Goal: Information Seeking & Learning: Learn about a topic

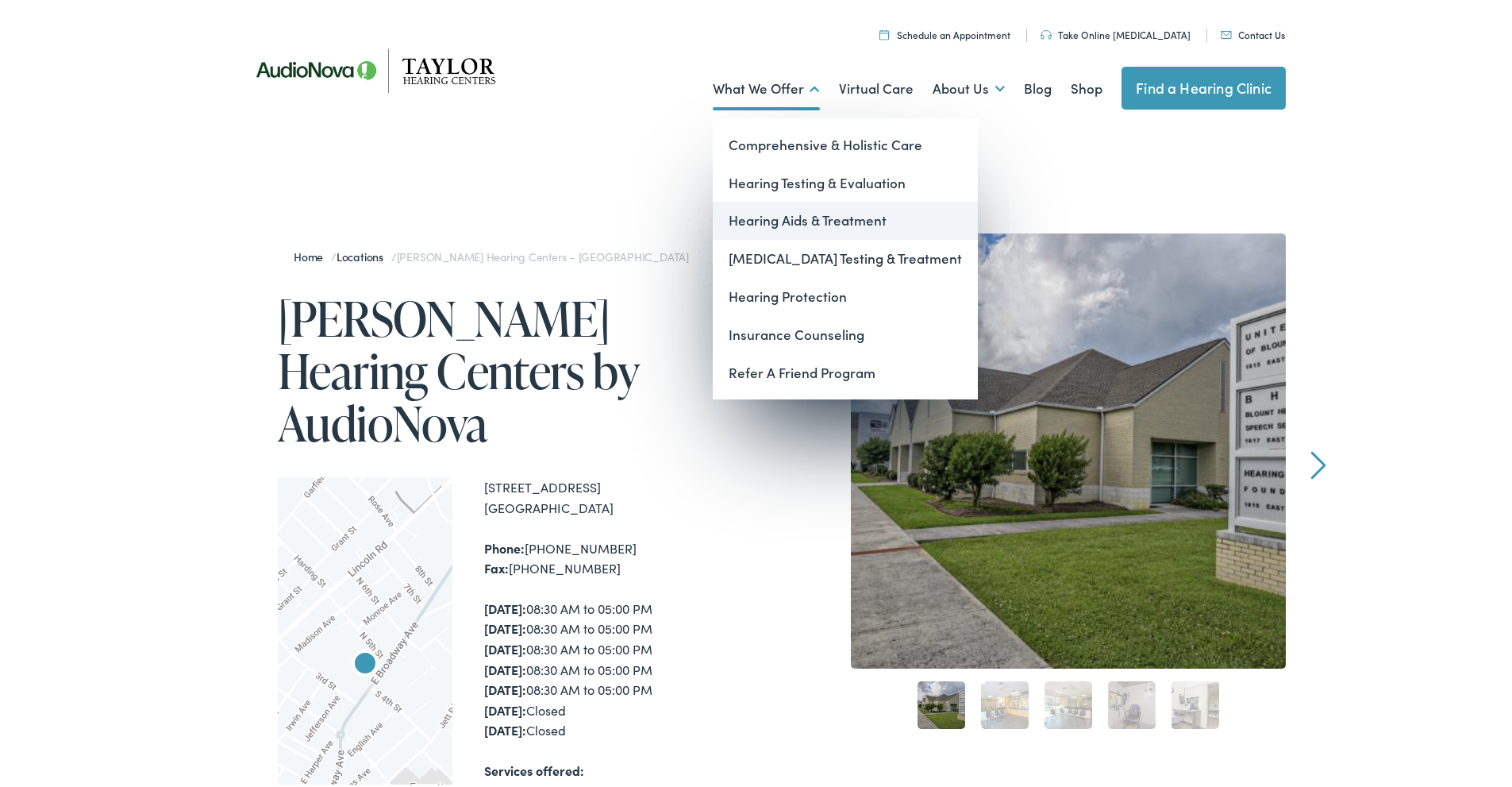
click at [788, 218] on link "Hearing Aids & Treatment" at bounding box center [845, 217] width 265 height 38
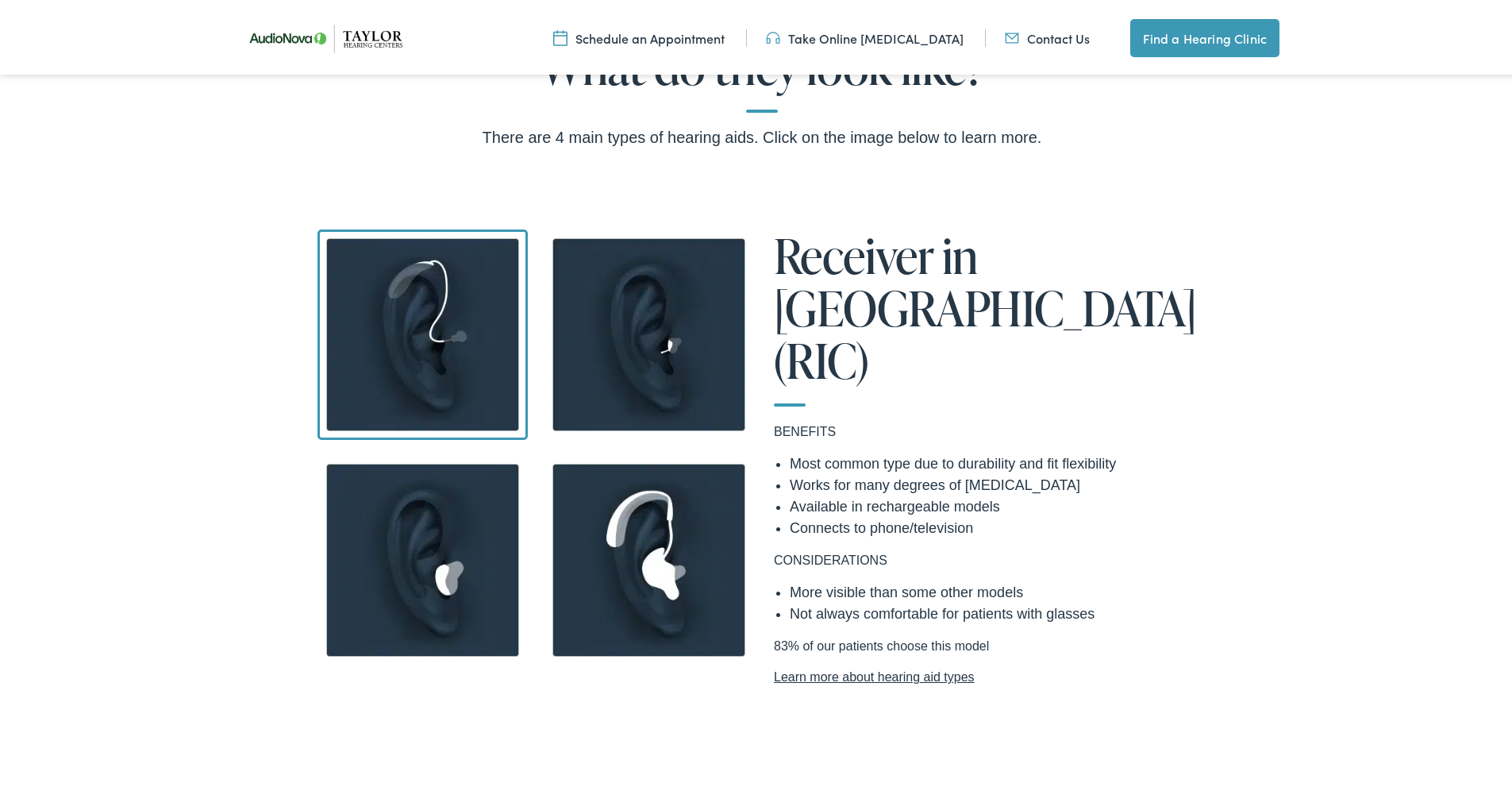
scroll to position [1429, 0]
click at [819, 666] on link "Learn more about hearing aid types" at bounding box center [988, 675] width 428 height 19
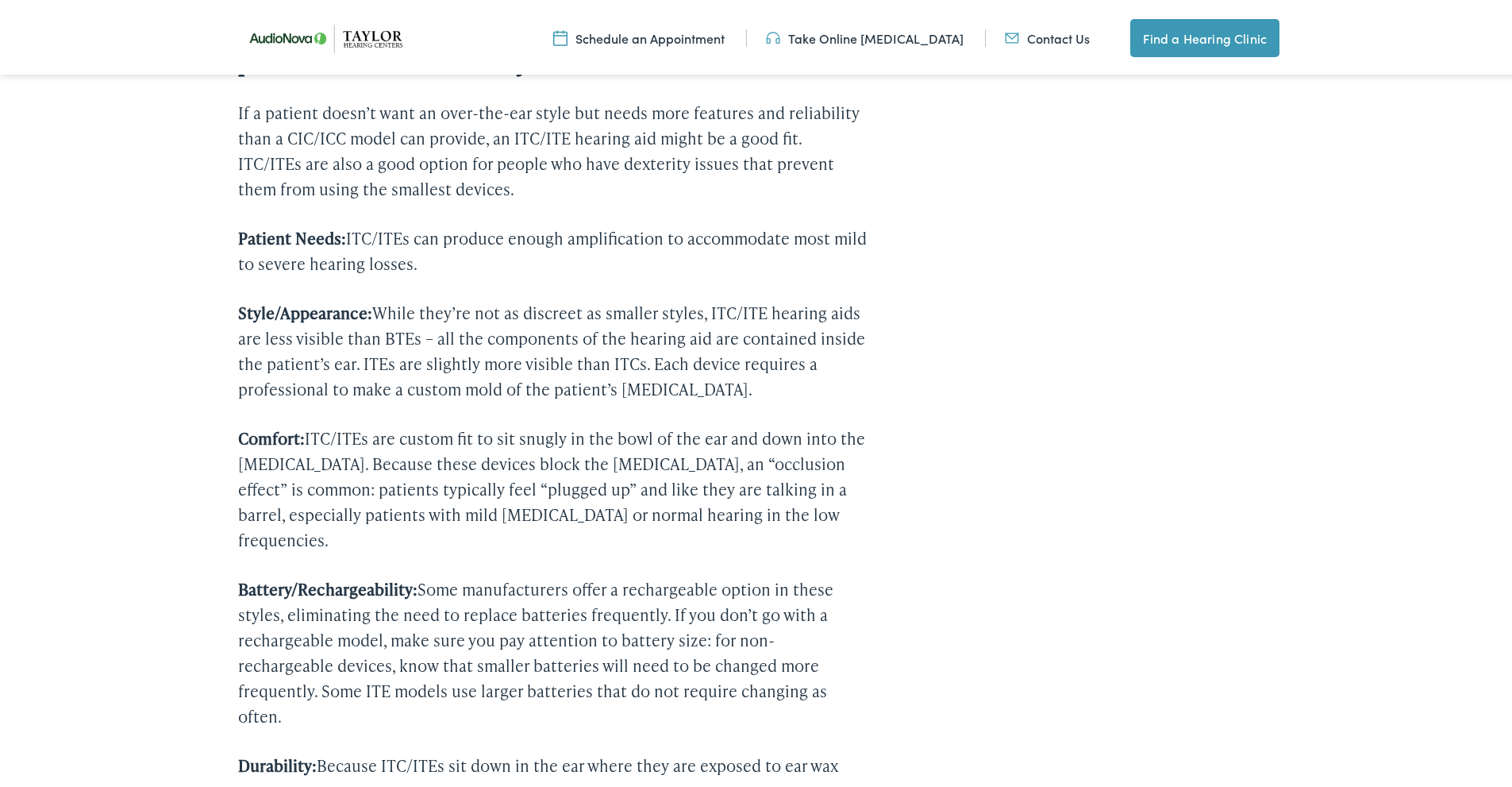
scroll to position [2859, 0]
